Goal: Task Accomplishment & Management: Use online tool/utility

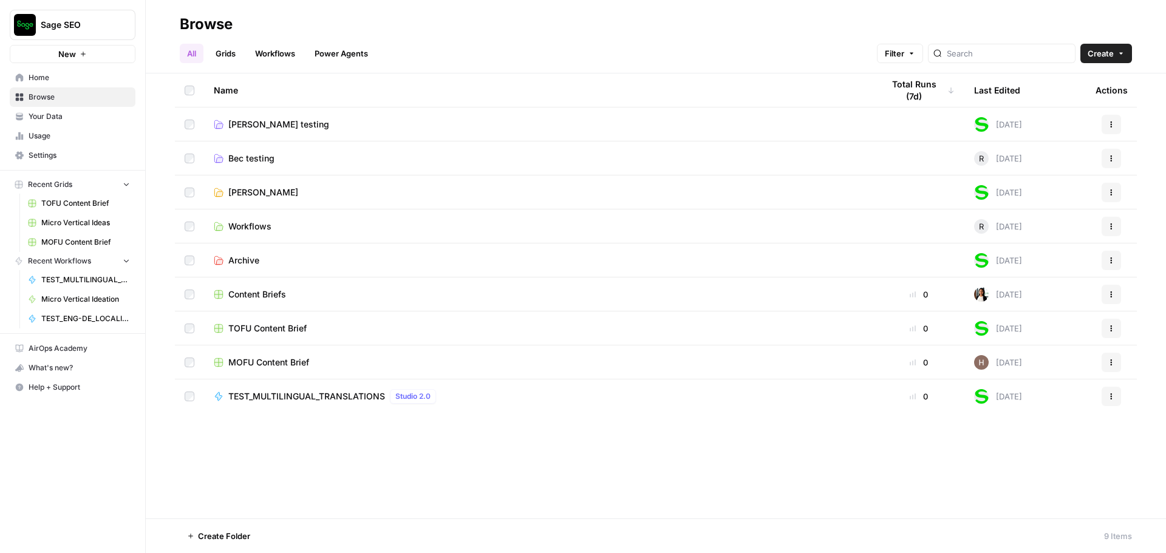
click at [254, 124] on span "[PERSON_NAME] testing" at bounding box center [278, 124] width 101 height 12
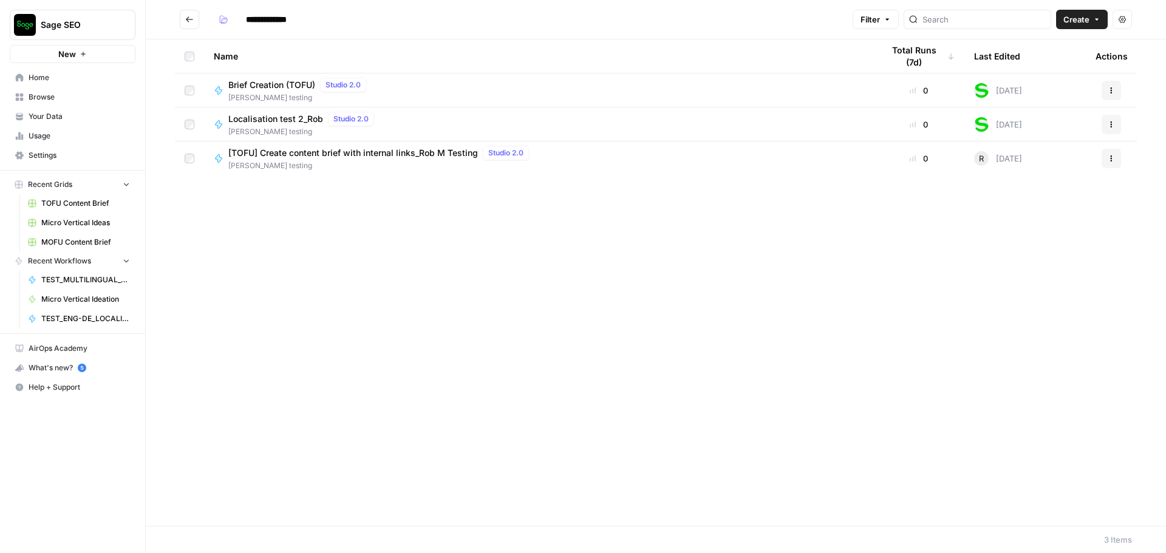
click at [284, 86] on span "Brief Creation (TOFU)" at bounding box center [271, 85] width 87 height 12
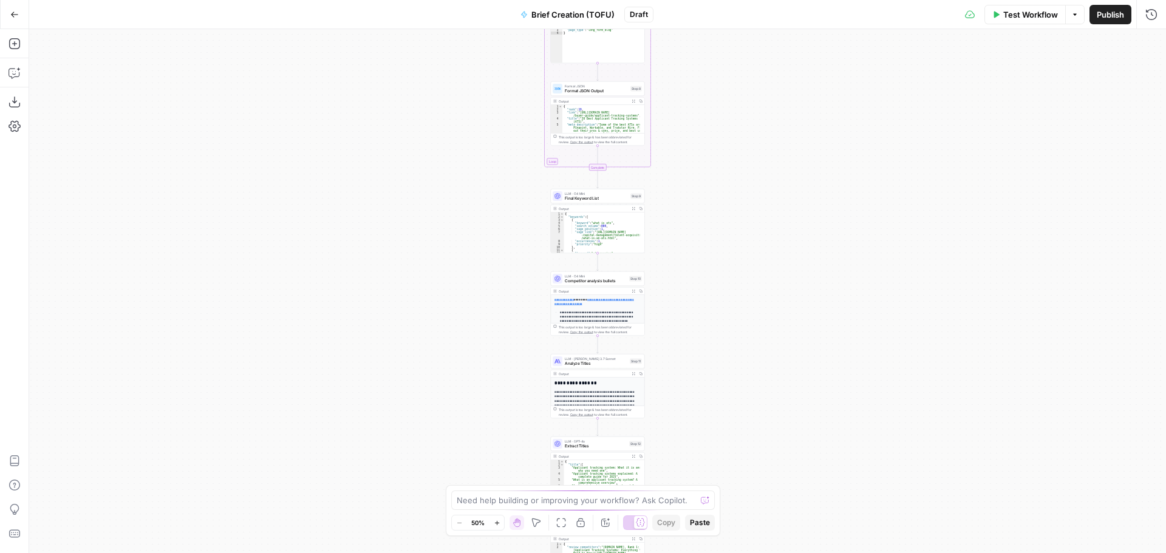
click at [779, 541] on div "Workflow Set Inputs Inputs SEO Research Primary KW: Semrush Overview Step 22 Ou…" at bounding box center [597, 291] width 1137 height 524
click at [751, 455] on div "Workflow Set Inputs Inputs SEO Research Primary KW: Semrush Overview Step 22 Ou…" at bounding box center [597, 291] width 1137 height 524
click at [713, 459] on div "Workflow Set Inputs Inputs SEO Research Primary KW: Semrush Overview Step 22 Ou…" at bounding box center [597, 291] width 1137 height 524
click at [689, 284] on div "Workflow Set Inputs Inputs SEO Research Primary KW: Semrush Overview Step 22 Ou…" at bounding box center [597, 291] width 1137 height 524
click at [502, 526] on button "Zoom In" at bounding box center [496, 523] width 15 height 15
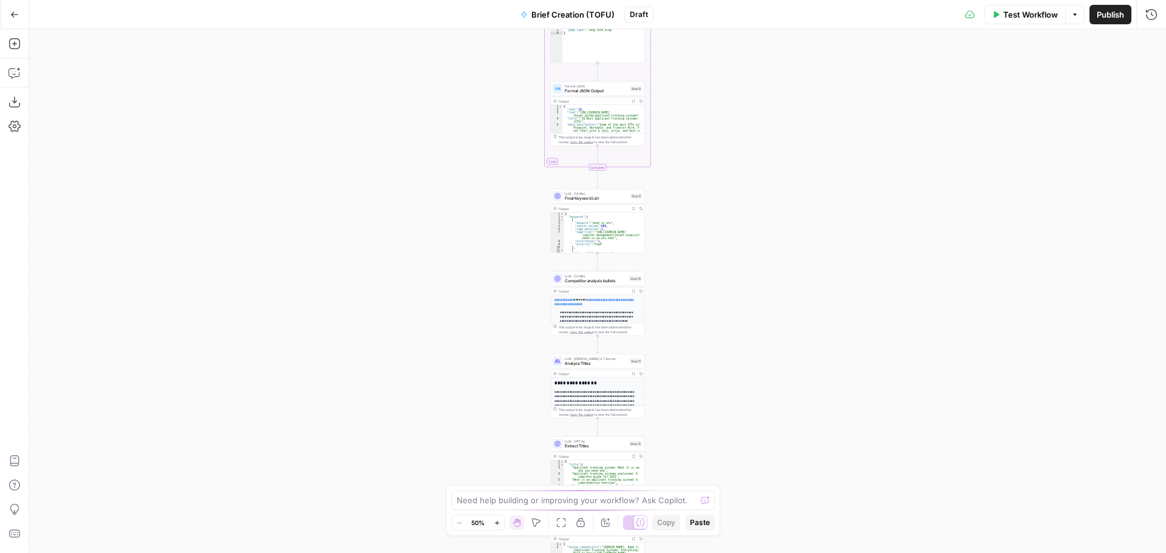
click at [499, 526] on button "Zoom In" at bounding box center [496, 523] width 15 height 15
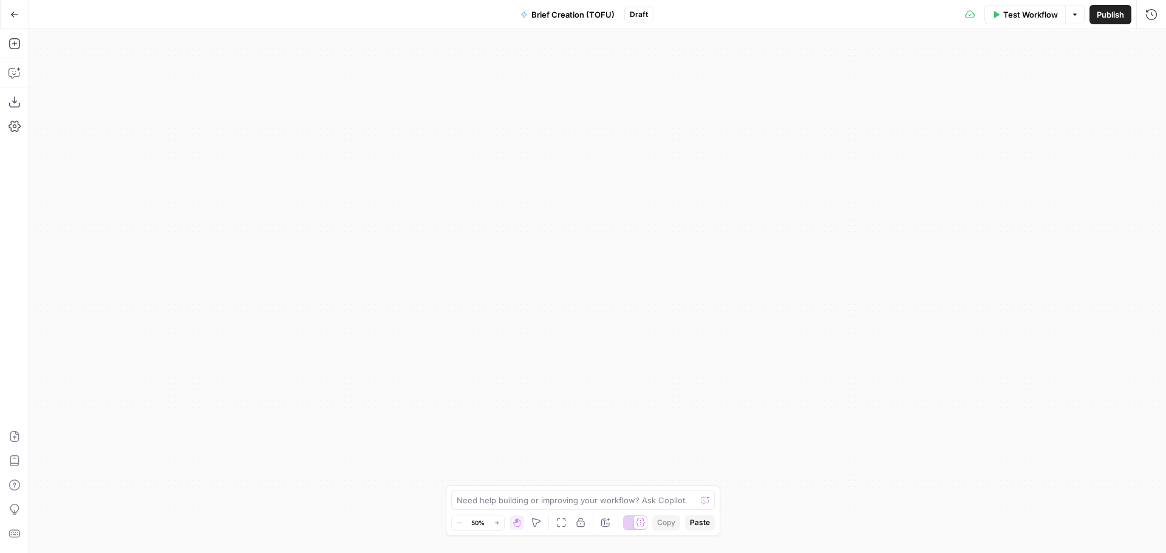
drag, startPoint x: 675, startPoint y: 352, endPoint x: 675, endPoint y: 397, distance: 44.3
click at [675, 397] on div "Workflow Set Inputs Inputs SEO Research Primary KW: Semrush Overview Step 22 Ou…" at bounding box center [597, 291] width 1137 height 524
drag, startPoint x: 671, startPoint y: 393, endPoint x: 661, endPoint y: 107, distance: 286.2
click at [669, 100] on div "Workflow Set Inputs Inputs SEO Research Primary KW: Semrush Overview Step 22 Ou…" at bounding box center [597, 291] width 1137 height 524
drag, startPoint x: 639, startPoint y: 240, endPoint x: 638, endPoint y: 84, distance: 156.1
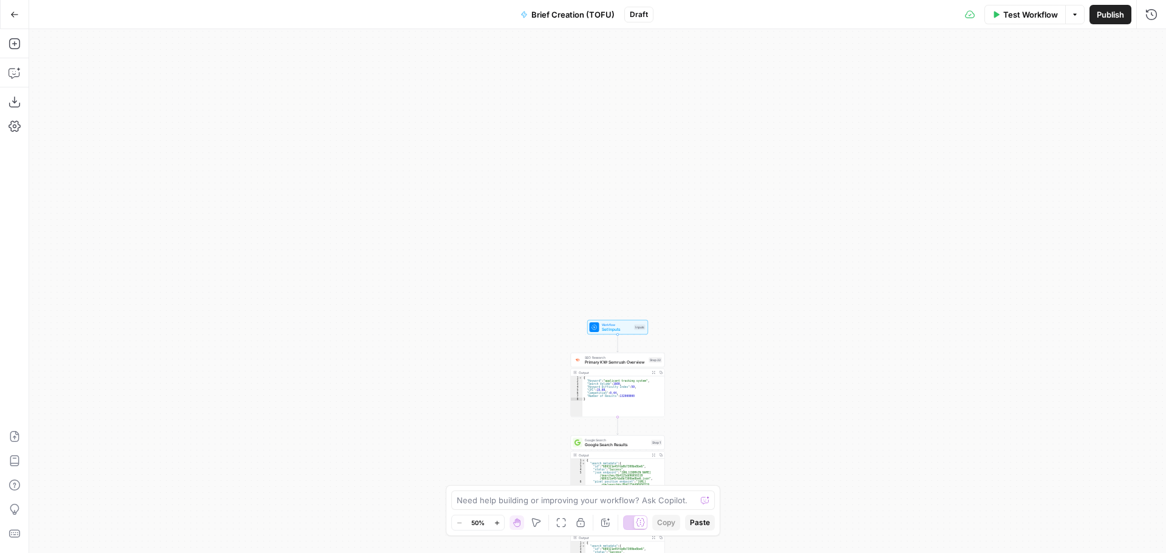
click at [638, 84] on div "Workflow Set Inputs Inputs SEO Research Primary KW: Semrush Overview Step 22 Ou…" at bounding box center [597, 291] width 1137 height 524
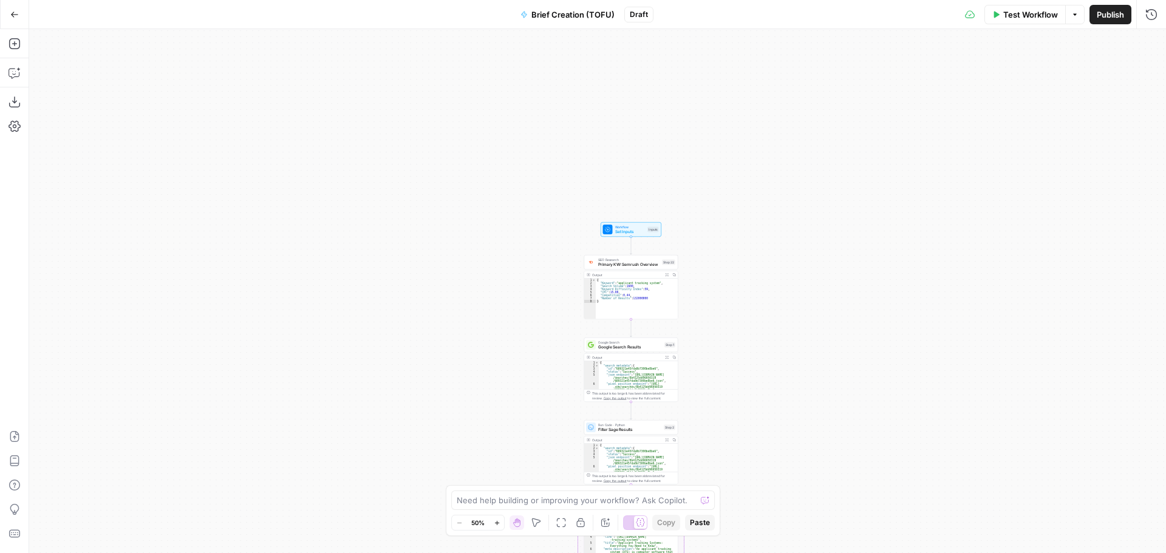
drag, startPoint x: 646, startPoint y: 174, endPoint x: 686, endPoint y: 174, distance: 39.5
click at [646, 157] on div "Workflow Set Inputs Inputs SEO Research Primary KW: Semrush Overview Step 22 Ou…" at bounding box center [597, 291] width 1137 height 524
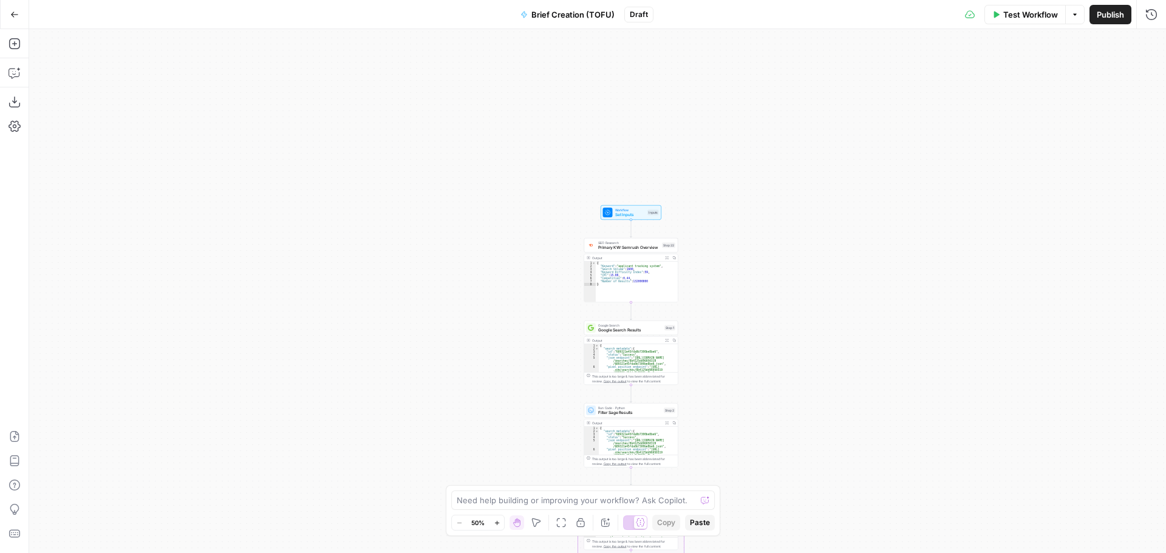
drag, startPoint x: 723, startPoint y: 202, endPoint x: 708, endPoint y: 304, distance: 102.5
click at [724, 203] on div "Workflow Set Inputs Inputs SEO Research Primary KW: Semrush Overview Step 22 Ou…" at bounding box center [597, 291] width 1137 height 524
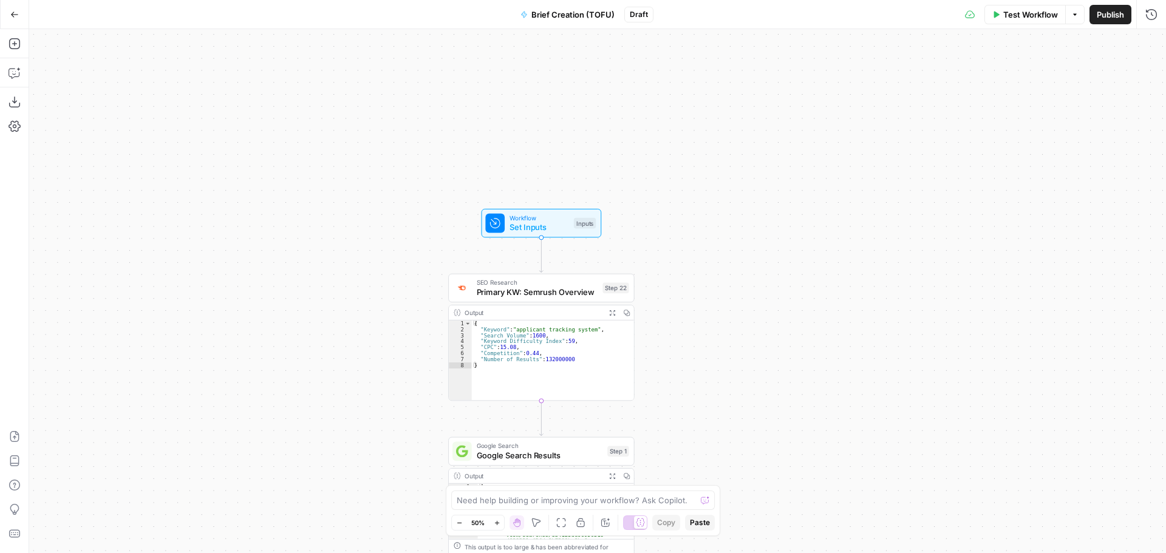
click at [708, 305] on div "Workflow Set Inputs Inputs SEO Research Primary KW: Semrush Overview Step 22 Ou…" at bounding box center [597, 291] width 1137 height 524
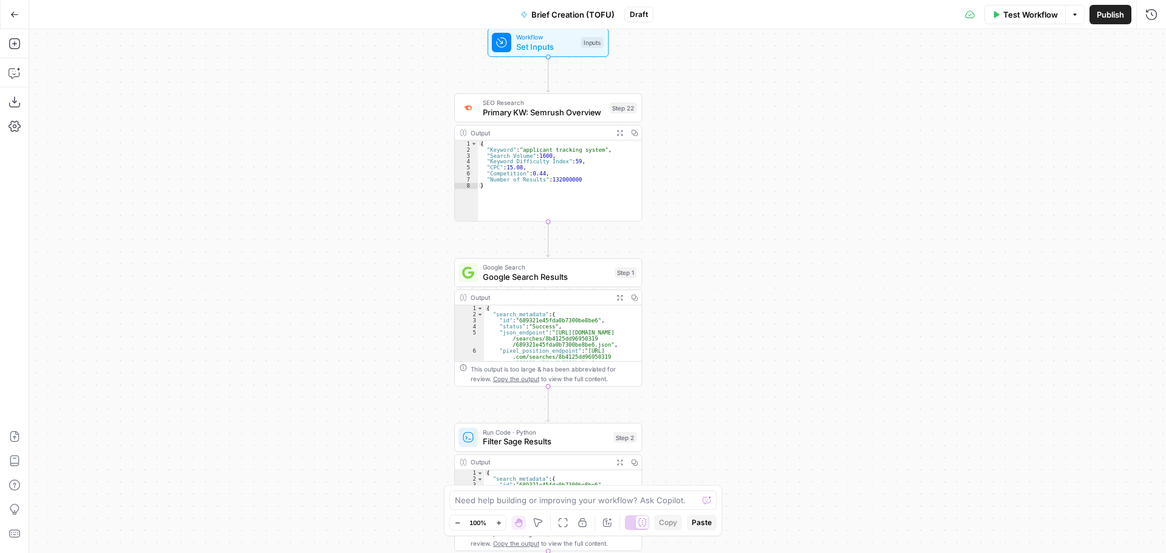
drag, startPoint x: 686, startPoint y: 345, endPoint x: 694, endPoint y: 152, distance: 193.3
click at [694, 152] on div "Workflow Set Inputs Inputs SEO Research Primary KW: Semrush Overview Step 22 Ou…" at bounding box center [597, 291] width 1137 height 524
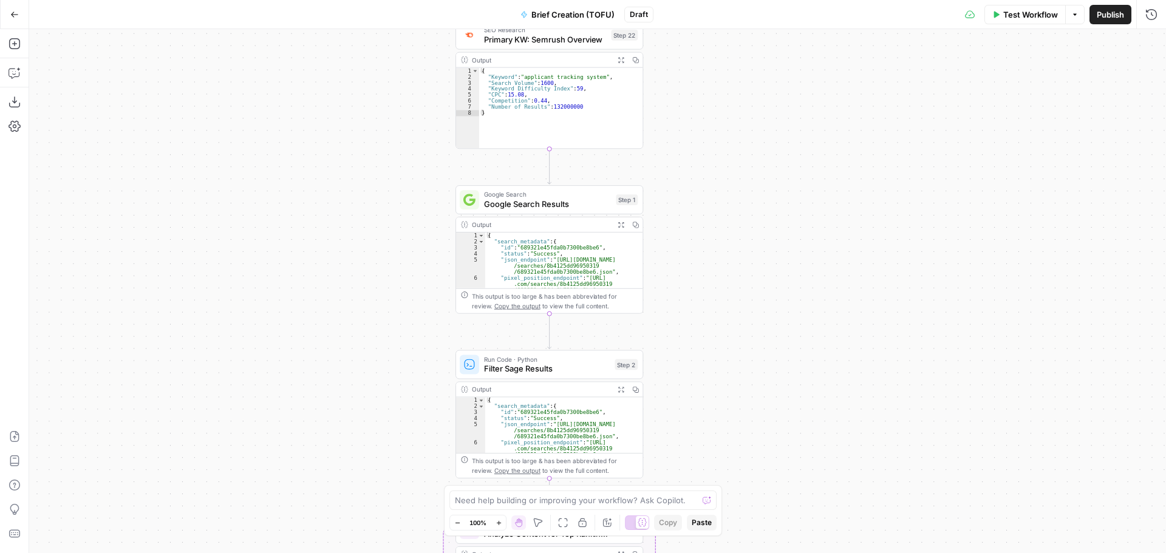
drag, startPoint x: 718, startPoint y: 246, endPoint x: 676, endPoint y: 232, distance: 44.2
click at [718, 235] on div "Workflow Set Inputs Inputs SEO Research Primary KW: Semrush Overview Step 22 Ou…" at bounding box center [597, 291] width 1137 height 524
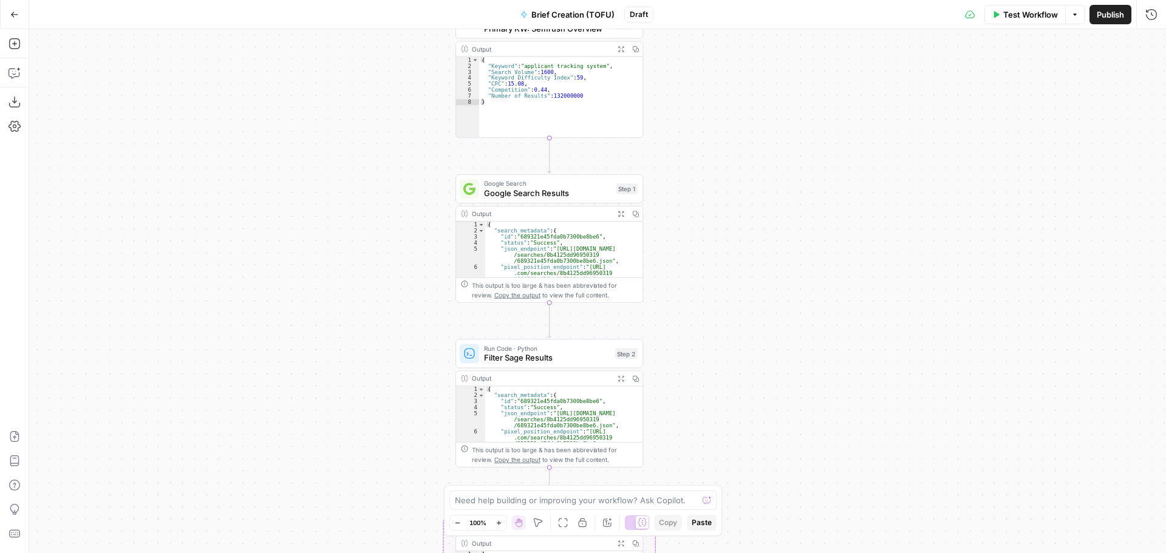
click at [536, 192] on span "Google Search Results" at bounding box center [548, 193] width 128 height 12
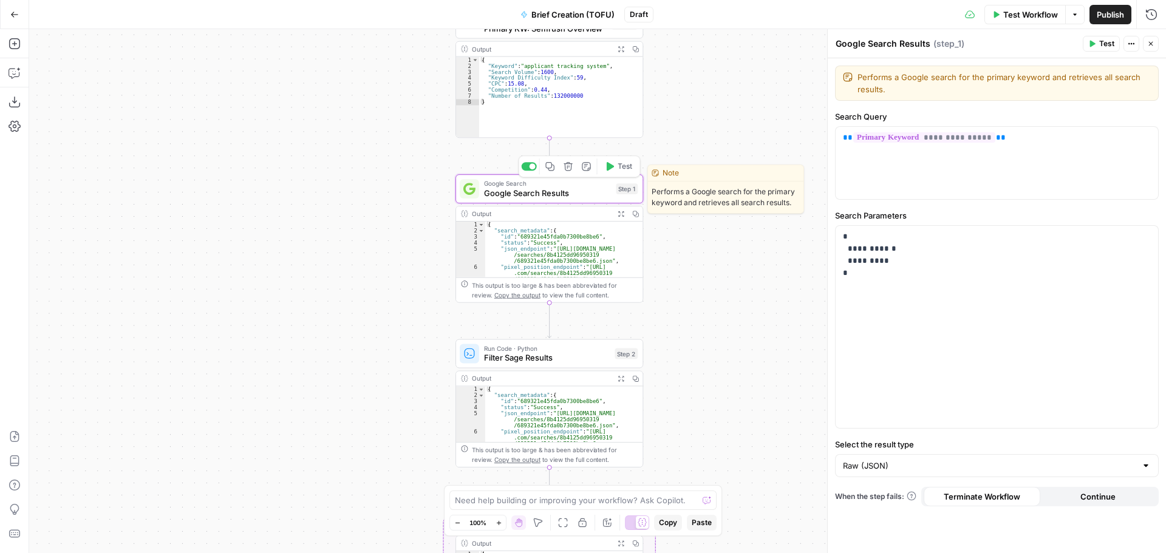
click at [502, 193] on span "Google Search Results" at bounding box center [548, 193] width 128 height 12
click at [859, 250] on p "**********" at bounding box center [997, 255] width 308 height 49
click at [846, 247] on p "**********" at bounding box center [997, 255] width 308 height 49
click at [854, 250] on p "**********" at bounding box center [997, 255] width 308 height 49
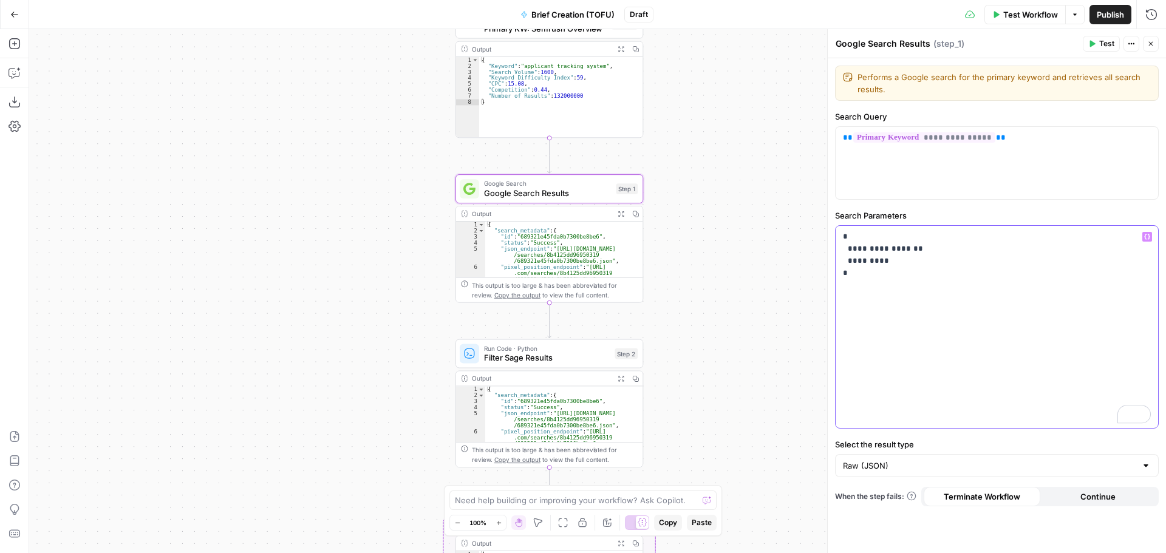
click at [918, 248] on p "**********" at bounding box center [997, 255] width 308 height 49
